Goal: Information Seeking & Learning: Understand process/instructions

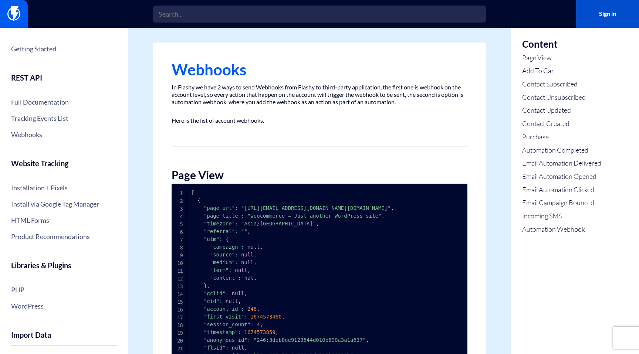
click at [596, 2] on link "Sign in" at bounding box center [607, 14] width 63 height 28
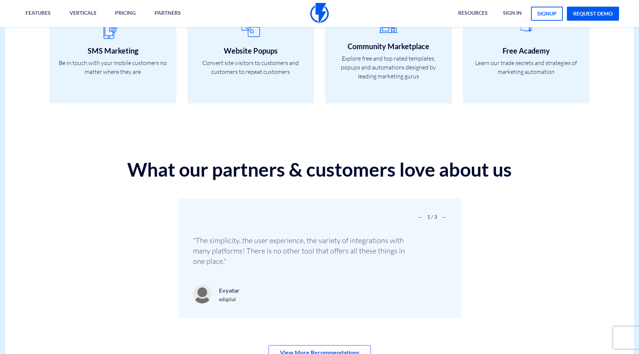
scroll to position [2587, 0]
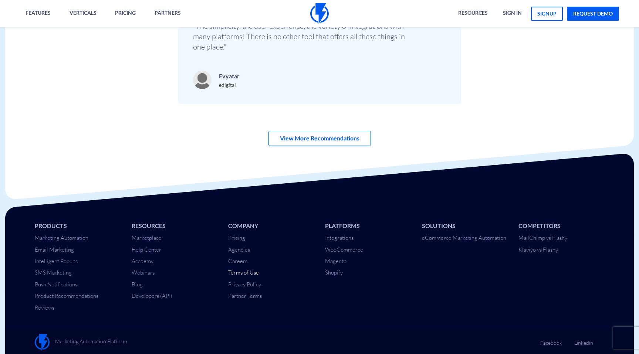
click at [252, 275] on link "Terms of Use" at bounding box center [243, 272] width 31 height 7
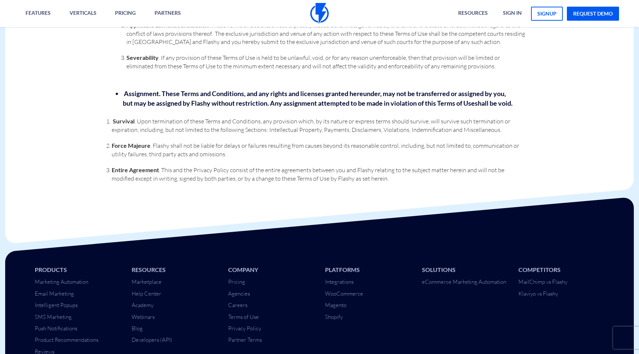
scroll to position [3029, 0]
